Goal: Navigation & Orientation: Find specific page/section

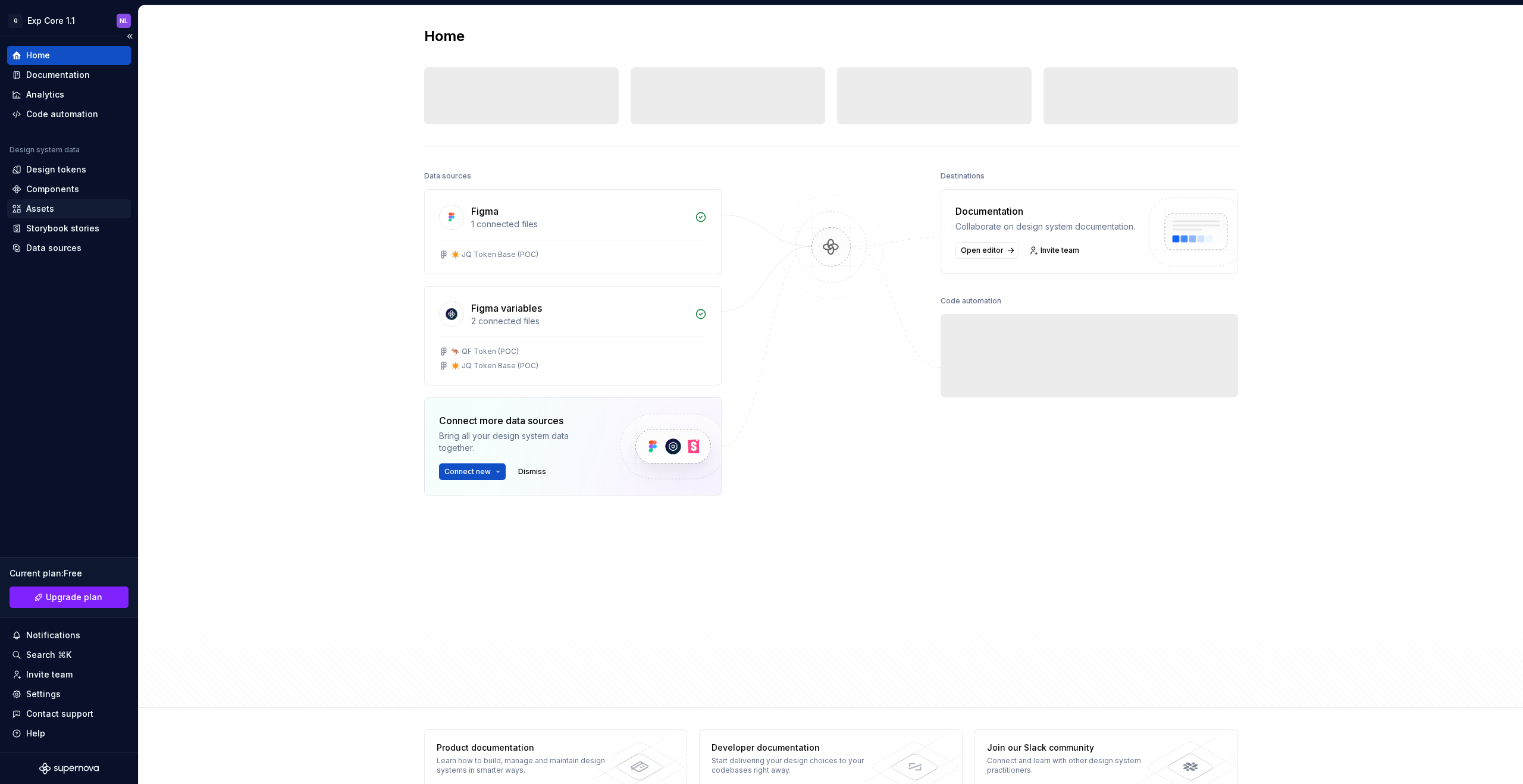
click at [63, 208] on div "Assets" at bounding box center [69, 208] width 114 height 12
